Goal: Task Accomplishment & Management: Use online tool/utility

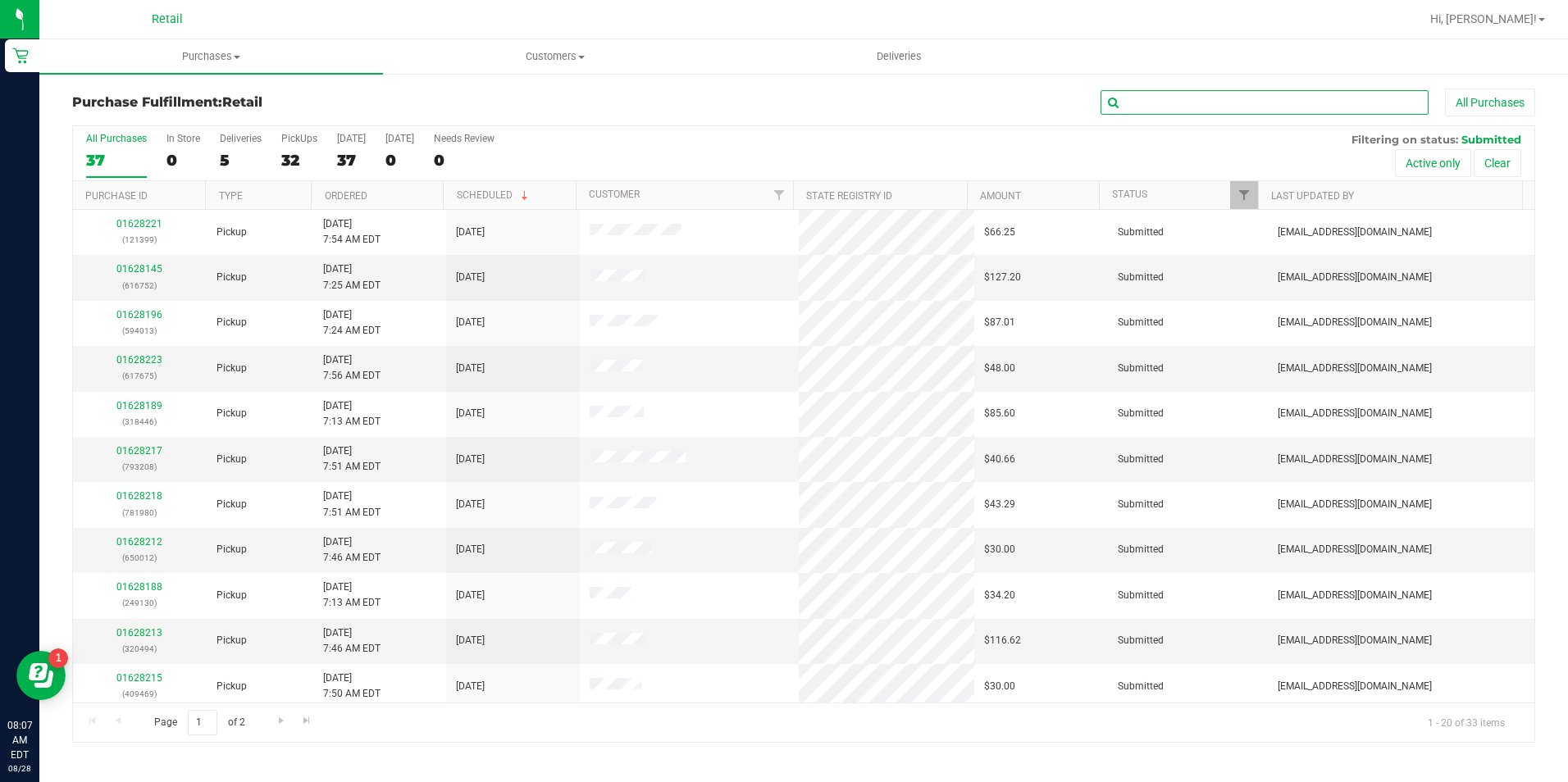
click at [1400, 106] on input "text" at bounding box center [1264, 102] width 328 height 25
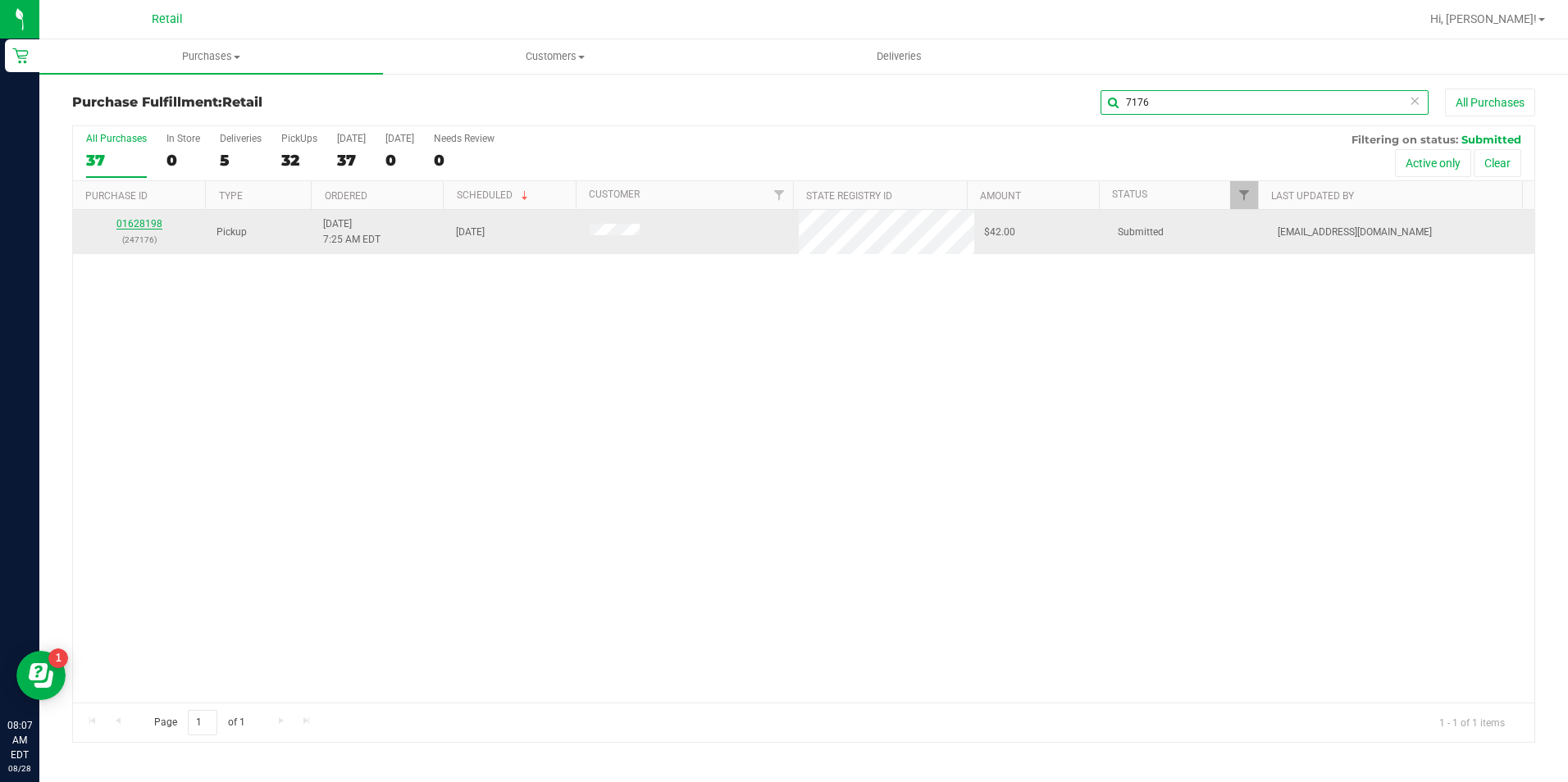
type input "7176"
click at [132, 226] on link "01628198" at bounding box center [139, 224] width 46 height 12
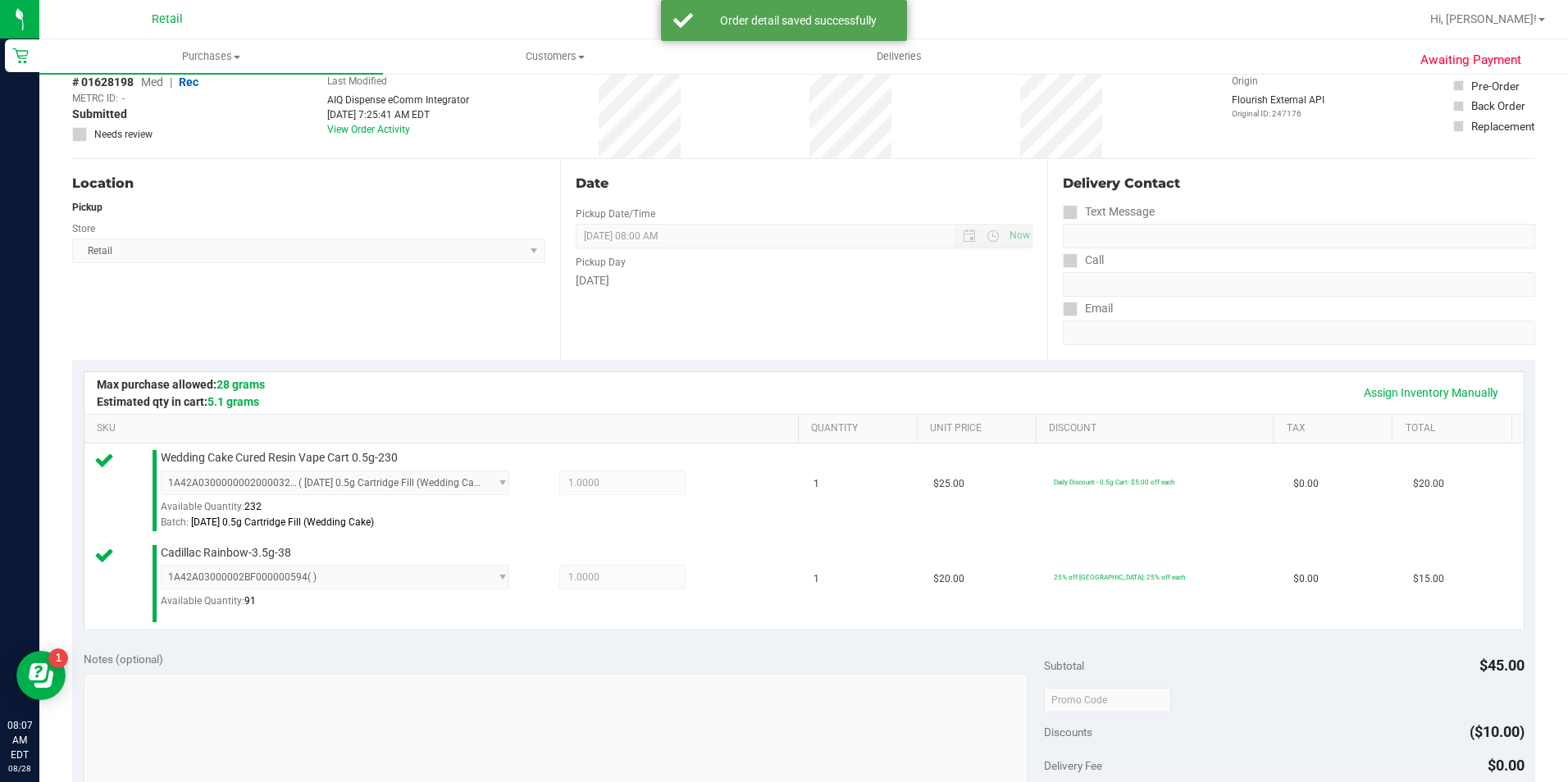
scroll to position [410, 0]
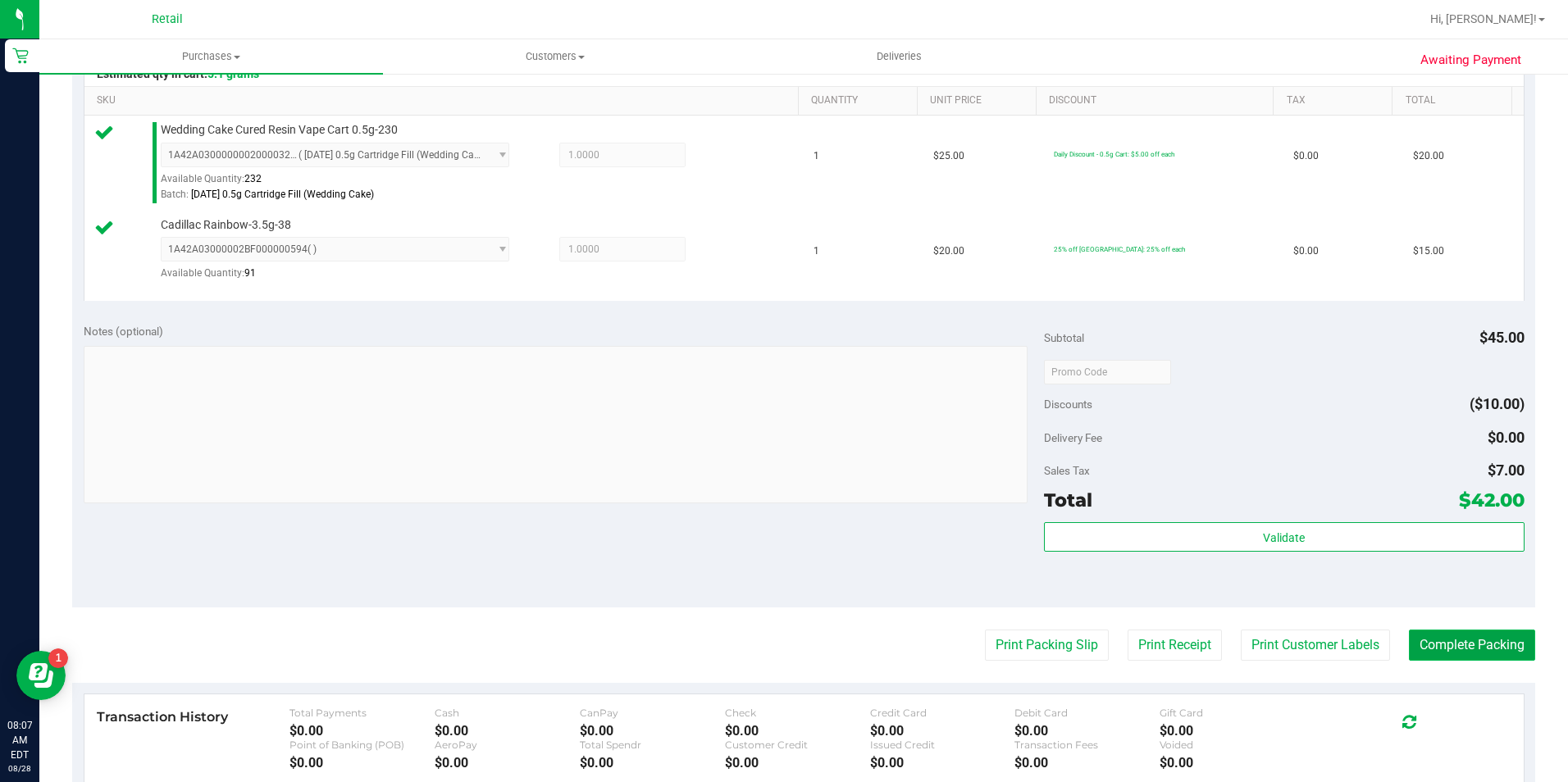
click at [1461, 653] on button "Complete Packing" at bounding box center [1471, 646] width 126 height 32
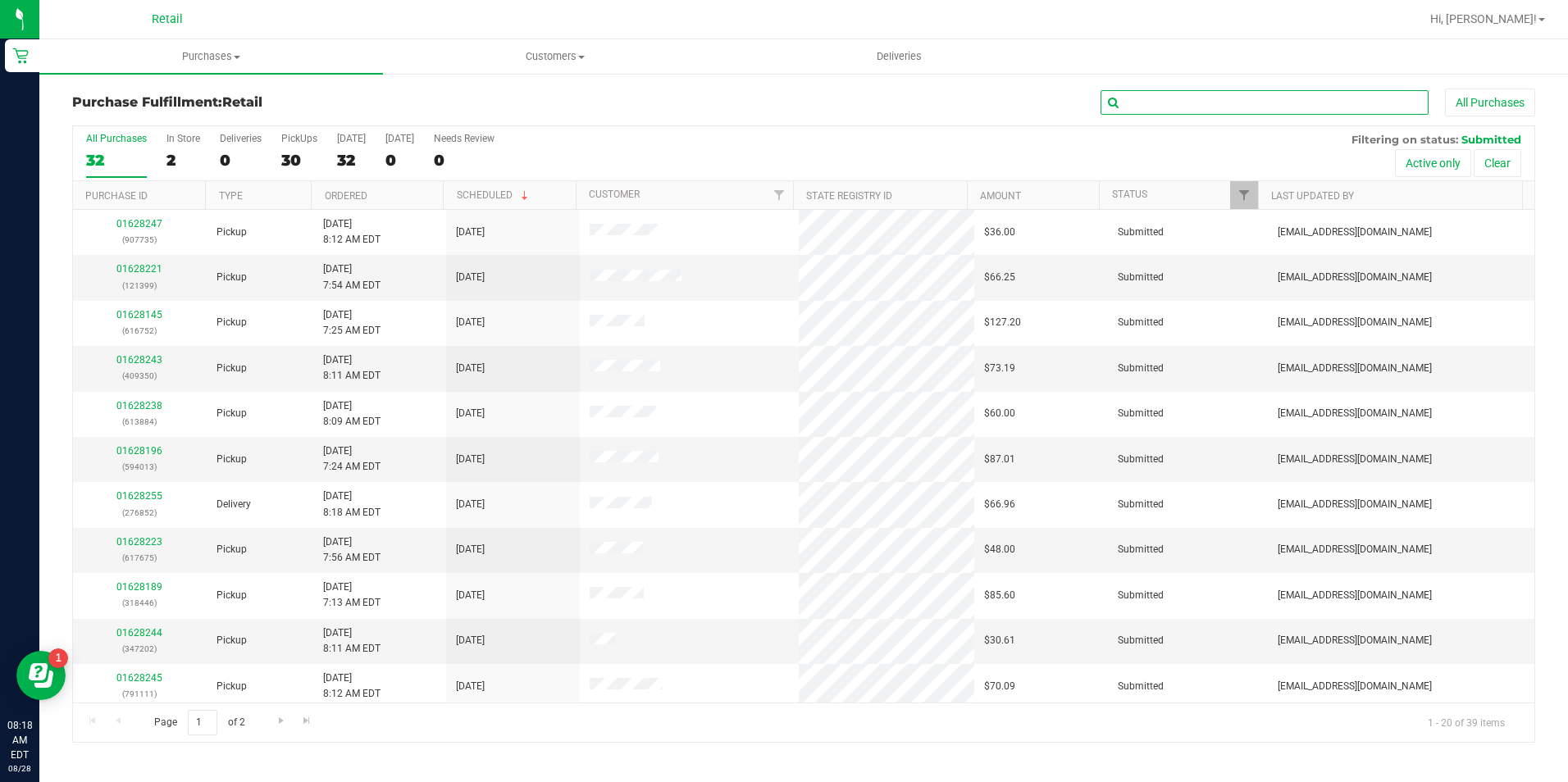
click at [1350, 95] on input "text" at bounding box center [1264, 102] width 328 height 25
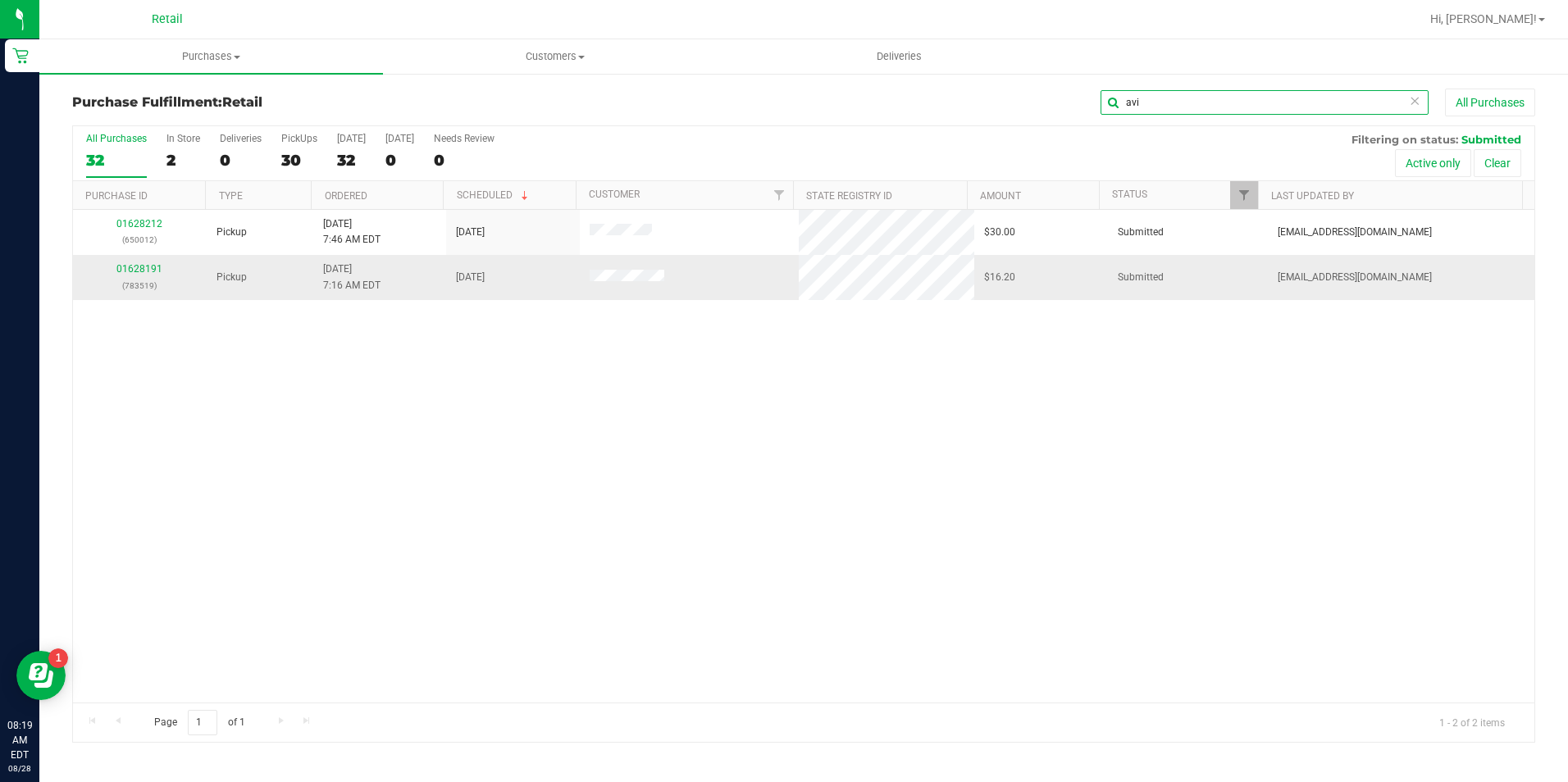
type input "avi"
click at [139, 261] on div "01628191 (783519)" at bounding box center [140, 277] width 114 height 32
click at [141, 272] on link "01628191" at bounding box center [139, 269] width 46 height 12
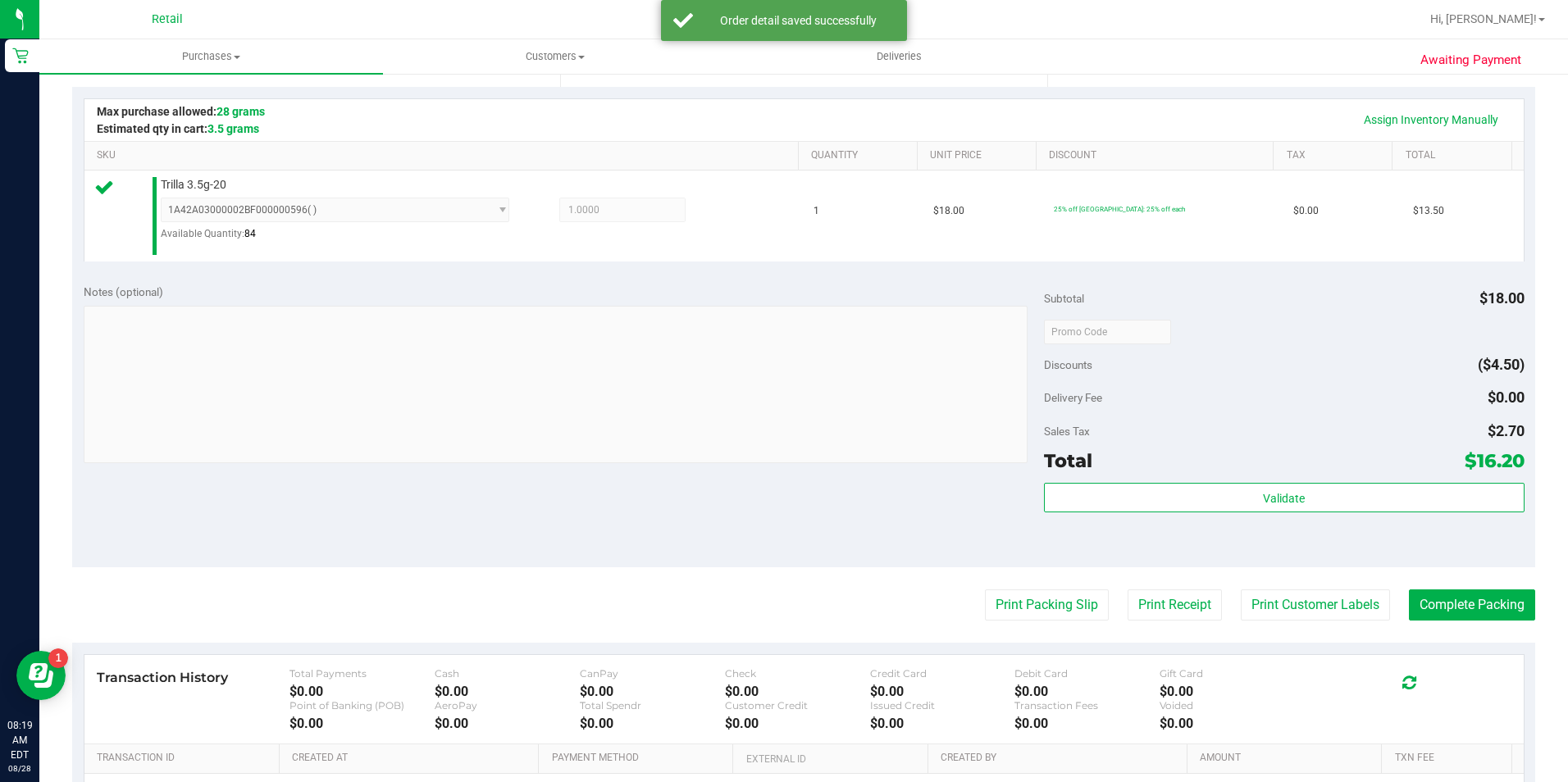
scroll to position [410, 0]
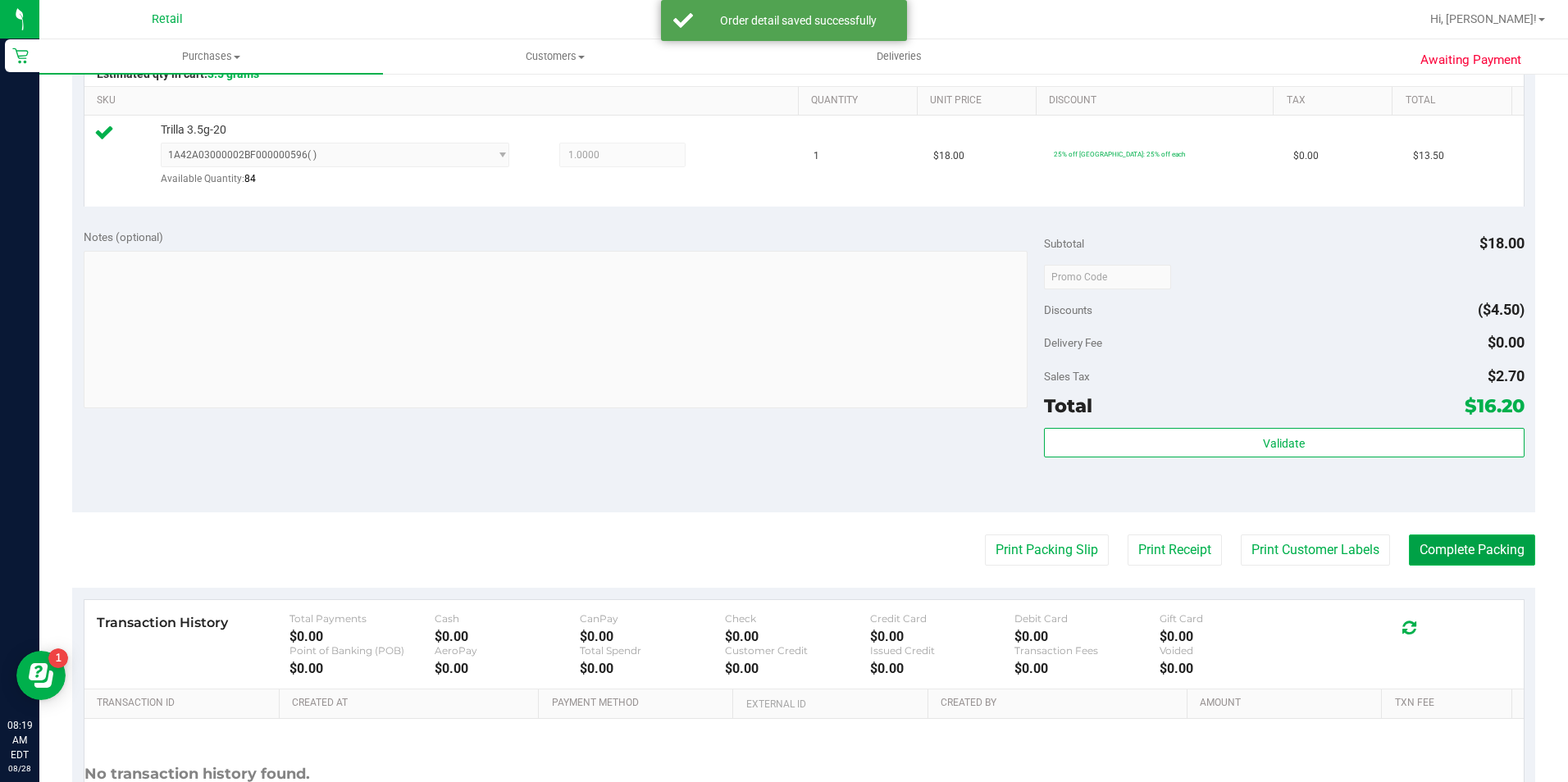
click at [1457, 543] on button "Complete Packing" at bounding box center [1471, 550] width 126 height 32
